Goal: Task Accomplishment & Management: Complete application form

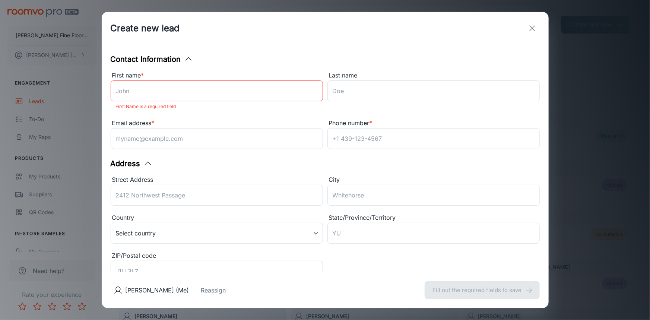
click at [300, 112] on div "First name * ​ First Name is a required field" at bounding box center [217, 92] width 212 height 43
click at [246, 94] on input "First name *" at bounding box center [217, 90] width 212 height 21
click at [258, 112] on div "First name * ​ First Name is a required field" at bounding box center [217, 92] width 212 height 43
click at [368, 88] on input "Last name" at bounding box center [433, 90] width 212 height 21
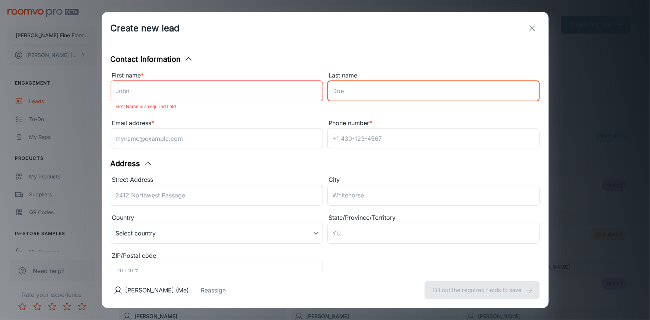
click at [282, 110] on p "First Name is a required field" at bounding box center [217, 106] width 202 height 9
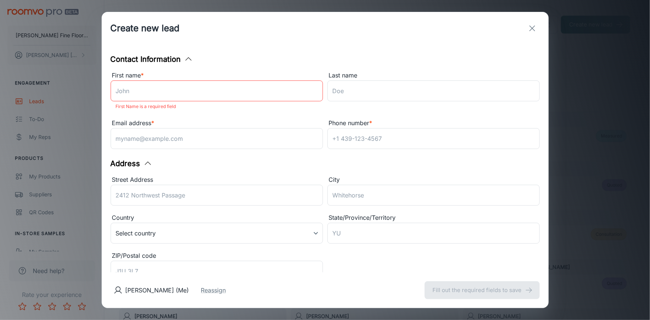
click at [246, 92] on input "First name *" at bounding box center [217, 90] width 212 height 21
type input "[PERSON_NAME]"
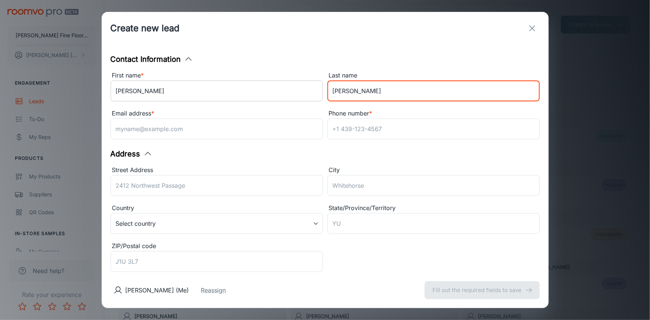
type input "[PERSON_NAME]"
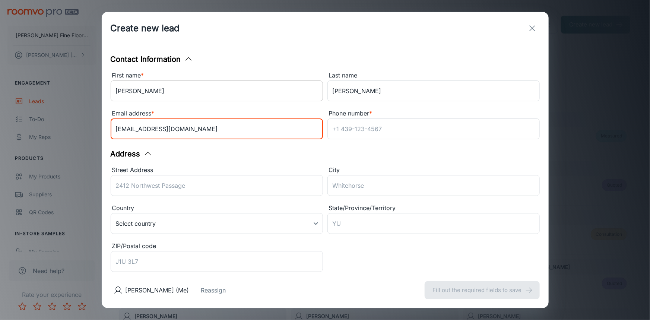
type input "[EMAIL_ADDRESS][DOMAIN_NAME]"
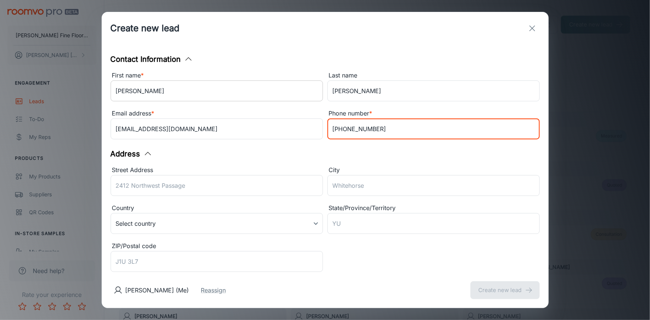
type input "[PHONE_NUMBER]"
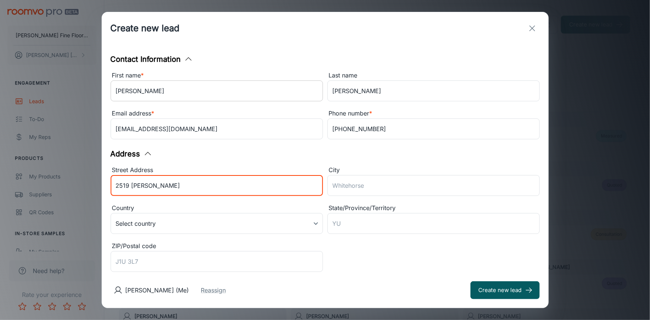
type input "2519 [PERSON_NAME]"
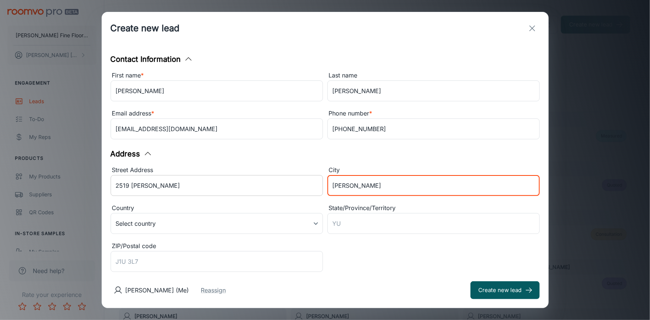
type input "[PERSON_NAME]"
click at [204, 180] on input "2519 [PERSON_NAME]" at bounding box center [217, 185] width 212 height 21
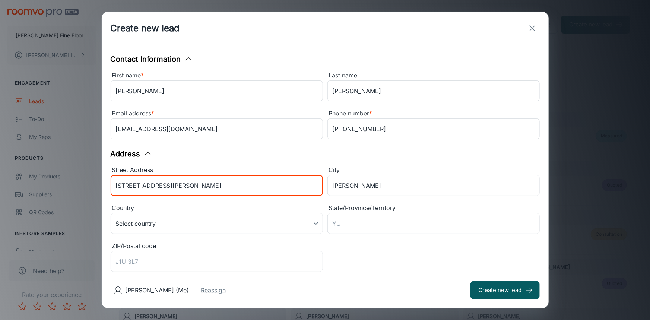
type input "[STREET_ADDRESS][PERSON_NAME]"
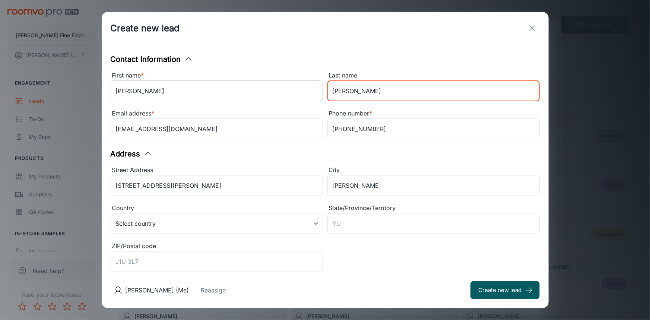
drag, startPoint x: 354, startPoint y: 91, endPoint x: 298, endPoint y: 95, distance: 56.0
click at [298, 95] on div "First name * [PERSON_NAME] ​ Last name [PERSON_NAME] ​ Email address * [PERSON_…" at bounding box center [323, 104] width 434 height 76
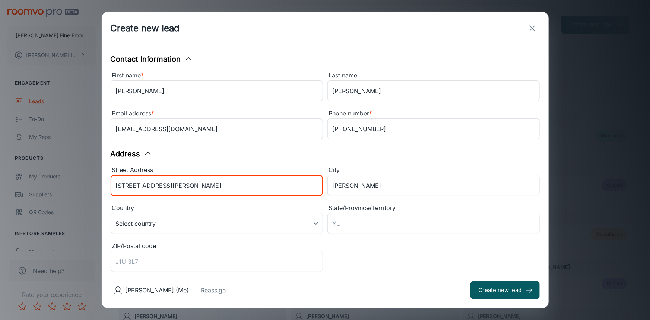
drag, startPoint x: 159, startPoint y: 185, endPoint x: 76, endPoint y: 190, distance: 83.6
click at [76, 190] on div "Create new lead Contact Information First name * [PERSON_NAME] ​ Last name [PER…" at bounding box center [325, 160] width 650 height 320
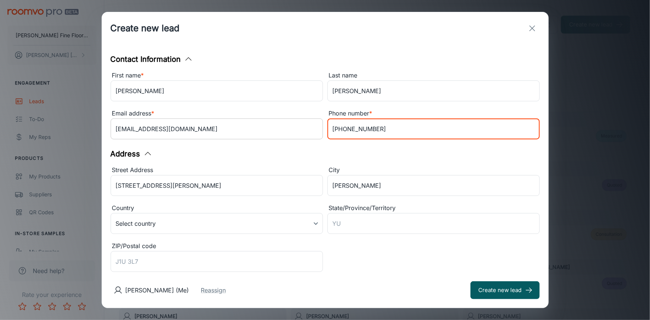
drag, startPoint x: 374, startPoint y: 130, endPoint x: 286, endPoint y: 130, distance: 87.2
click at [286, 130] on div "First name * [PERSON_NAME] ​ Last name [PERSON_NAME] ​ Email address * [PERSON_…" at bounding box center [323, 104] width 434 height 76
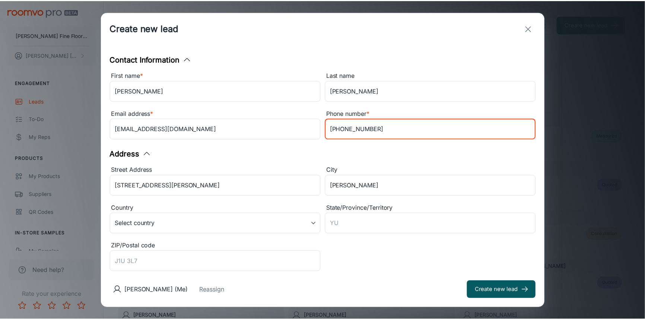
scroll to position [138, 0]
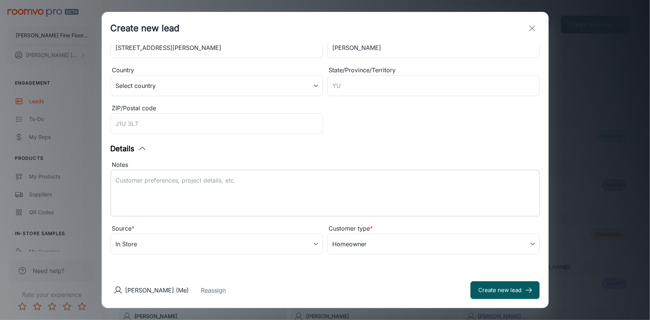
click at [232, 181] on textarea "Notes" at bounding box center [325, 193] width 419 height 34
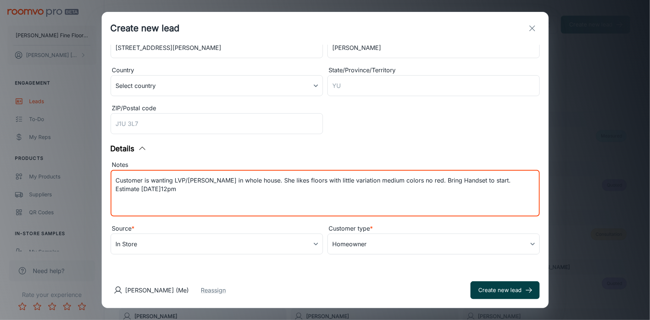
type textarea "Customer is wanting LVP/[PERSON_NAME] in whole house. She likes floors with lit…"
click at [504, 294] on button "Create new lead" at bounding box center [504, 290] width 69 height 18
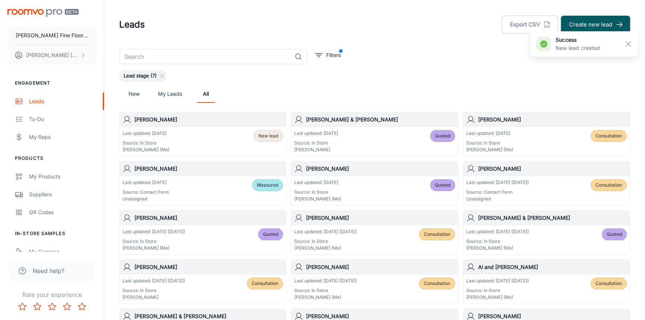
click at [217, 130] on div "Last updated: [DATE] Source: In Store [PERSON_NAME] (Me) New lead" at bounding box center [203, 141] width 161 height 23
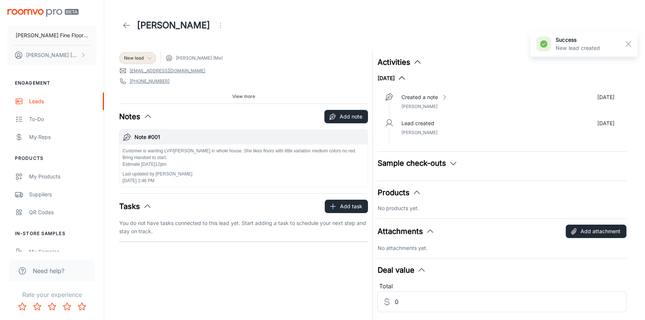
click at [147, 56] on icon at bounding box center [150, 58] width 6 height 6
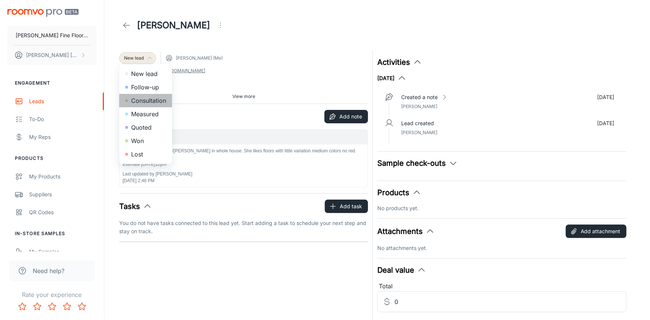
click at [149, 101] on li "Consultation" at bounding box center [145, 100] width 53 height 13
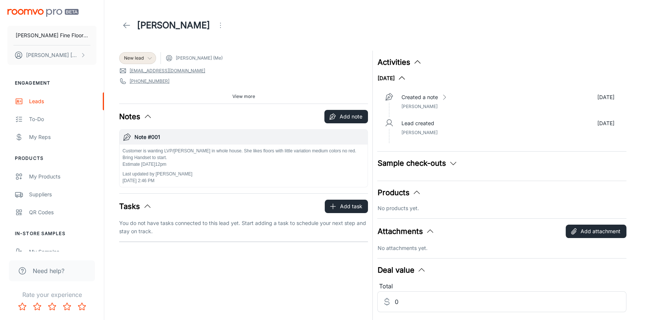
click at [243, 96] on span "View more" at bounding box center [243, 96] width 23 height 7
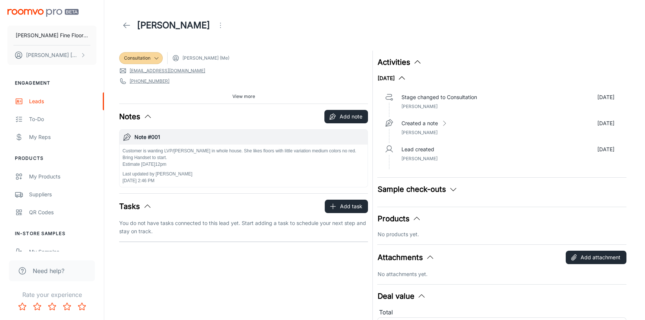
click at [124, 24] on icon at bounding box center [126, 25] width 9 height 9
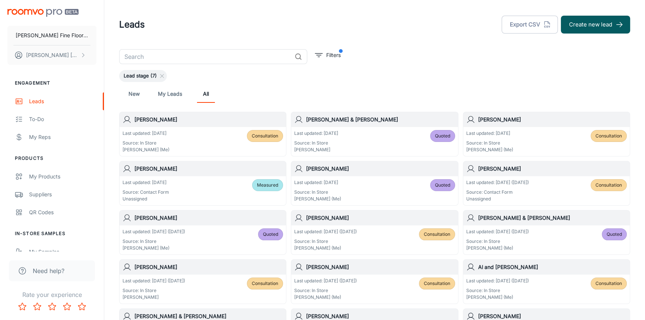
click at [389, 225] on div "Last updated: [DATE] ([DATE]) Source: In Store [PERSON_NAME] (Me) Consultation" at bounding box center [374, 239] width 167 height 29
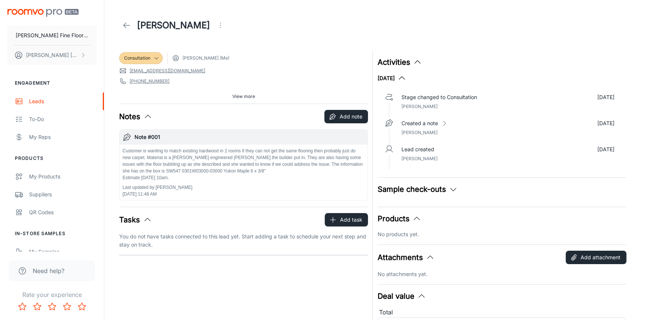
click at [246, 96] on span "View more" at bounding box center [243, 96] width 23 height 7
